Goal: Information Seeking & Learning: Learn about a topic

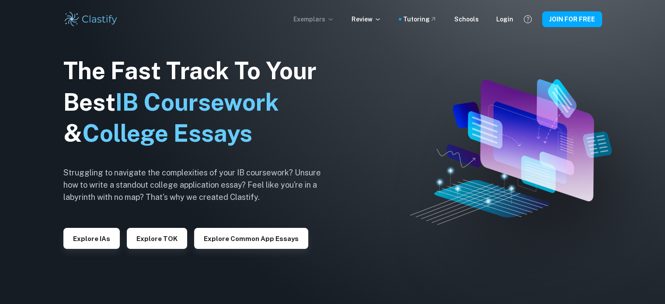
click at [317, 17] on p "Exemplars" at bounding box center [314, 19] width 41 height 10
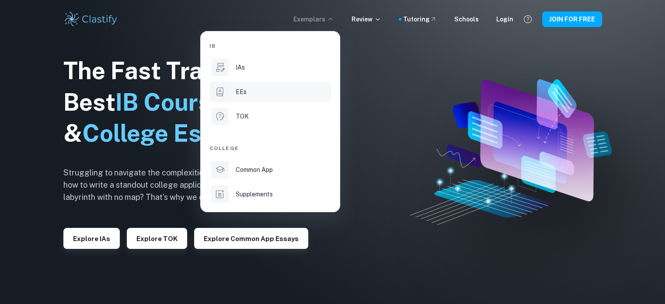
click at [237, 97] on li "EEs" at bounding box center [271, 91] width 122 height 21
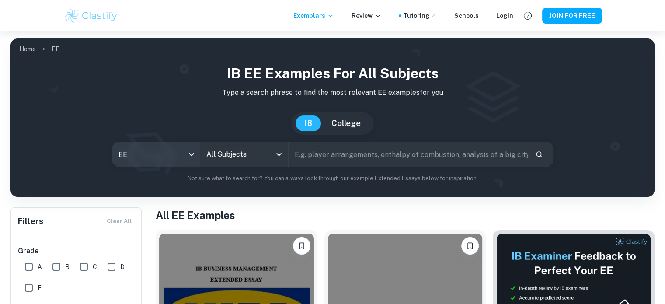
scroll to position [33, 0]
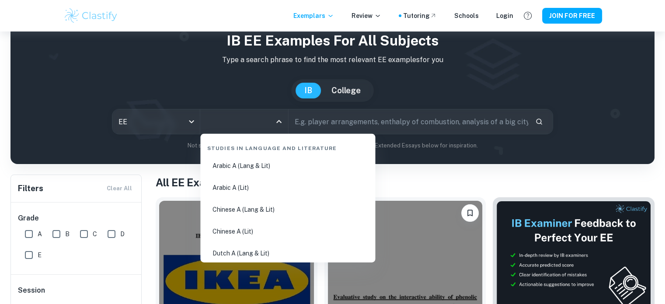
click at [221, 122] on input "All Subjects" at bounding box center [237, 121] width 66 height 17
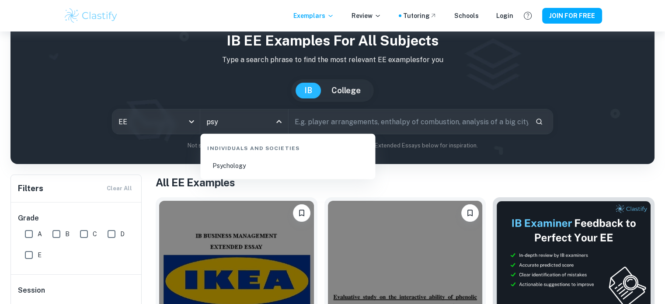
click at [227, 171] on li "Psychology" at bounding box center [288, 166] width 168 height 20
type input "Psychology"
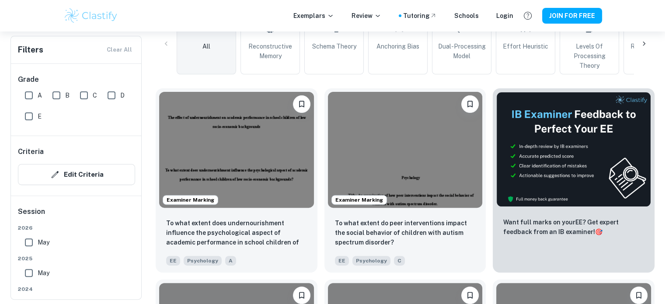
scroll to position [231, 0]
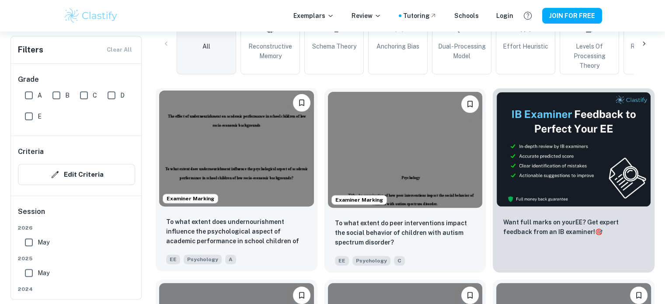
click at [295, 184] on img at bounding box center [236, 149] width 155 height 116
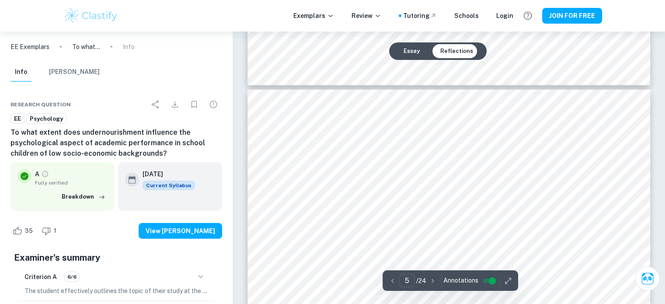
scroll to position [2397, 0]
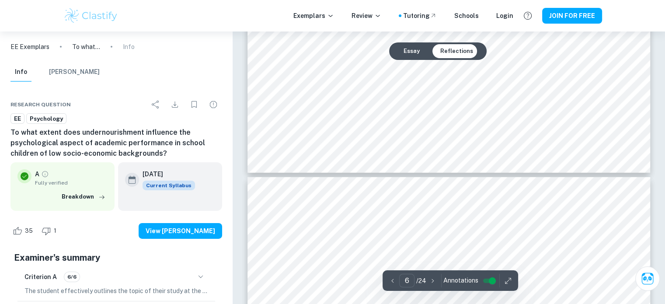
type input "5"
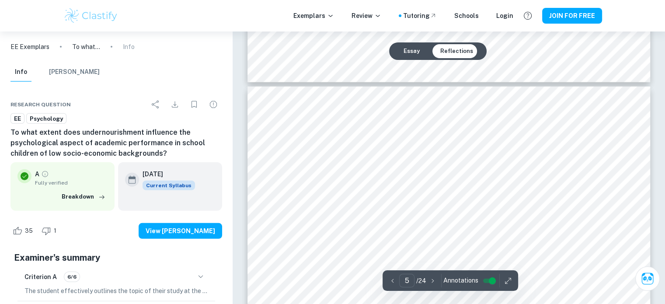
scroll to position [2367, 0]
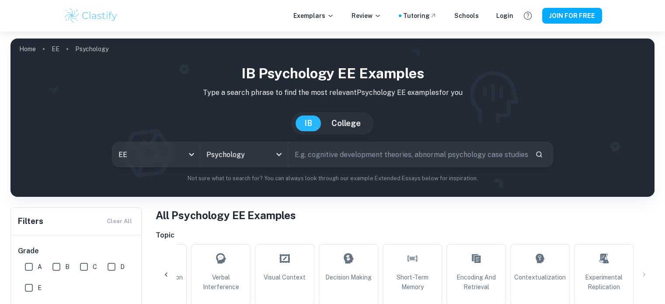
click at [306, 148] on input "text" at bounding box center [409, 154] width 240 height 24
type input "sociocultural"
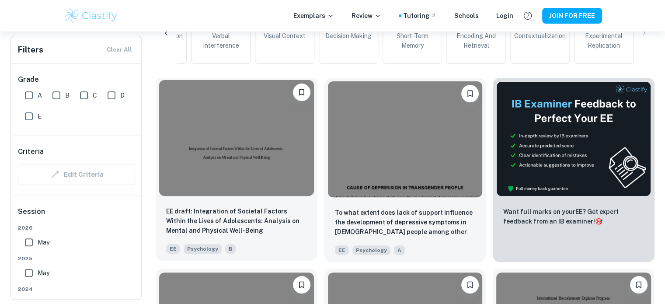
scroll to position [241, 0]
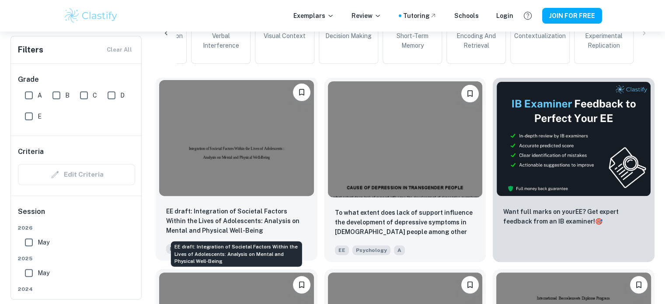
click at [173, 206] on p "EE draft: Integration of Societal Factors Within the Lives of Adolescents: Anal…" at bounding box center [236, 220] width 141 height 29
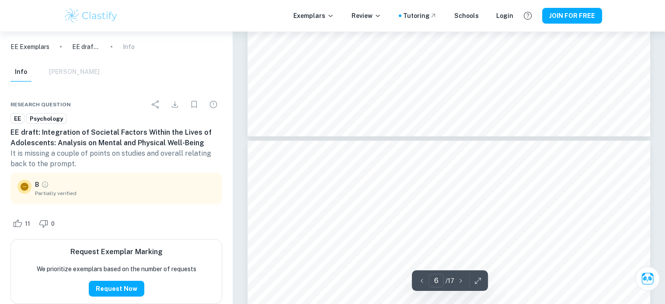
scroll to position [2658, 0]
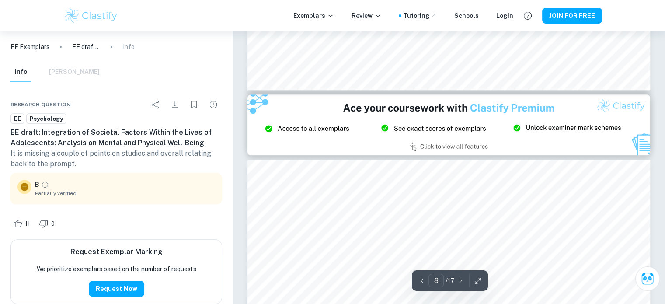
type input "9"
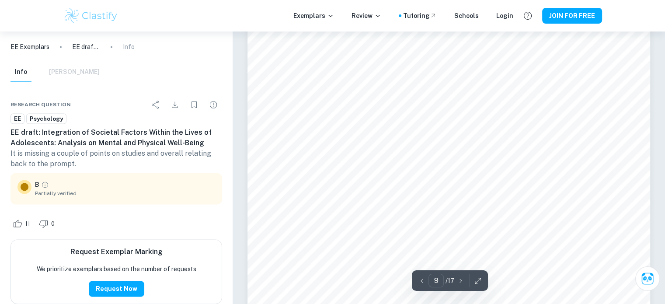
scroll to position [4664, 0]
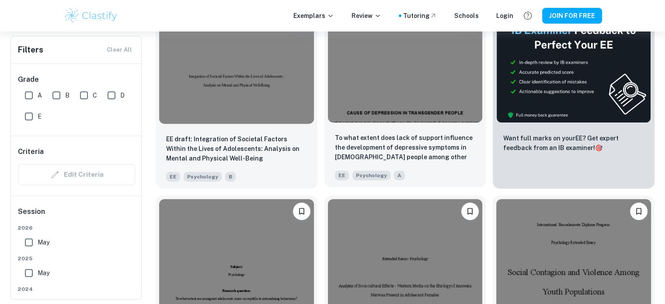
scroll to position [239, 0]
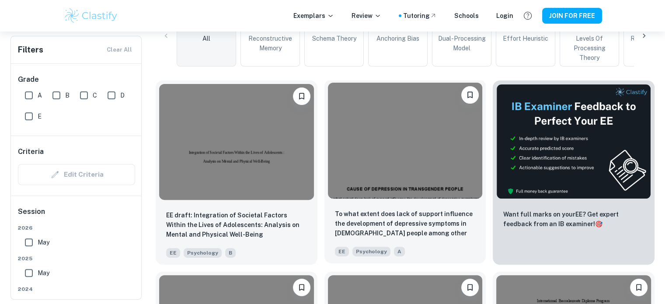
click at [390, 154] on img at bounding box center [405, 141] width 155 height 116
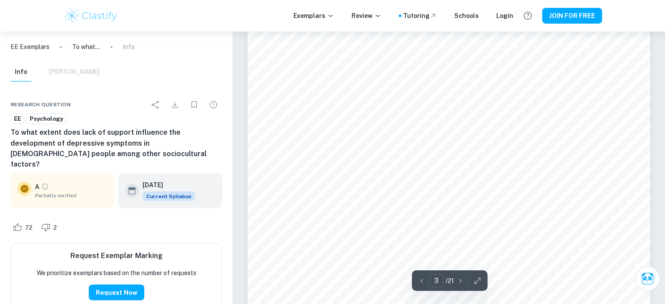
scroll to position [1524, 0]
type input "5"
